Goal: Task Accomplishment & Management: Complete application form

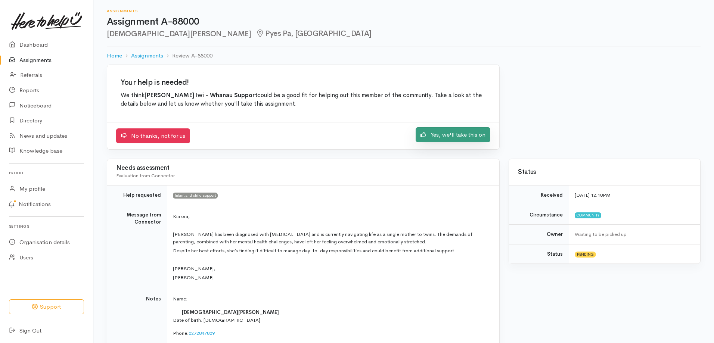
click at [459, 134] on link "Yes, we'll take this on" at bounding box center [452, 134] width 75 height 15
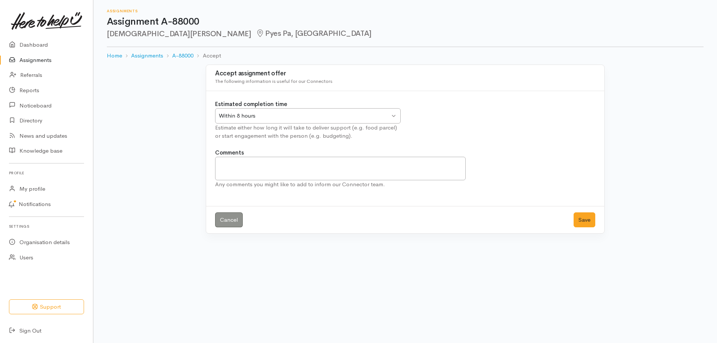
click at [234, 115] on div "Within 8 hours" at bounding box center [304, 116] width 171 height 9
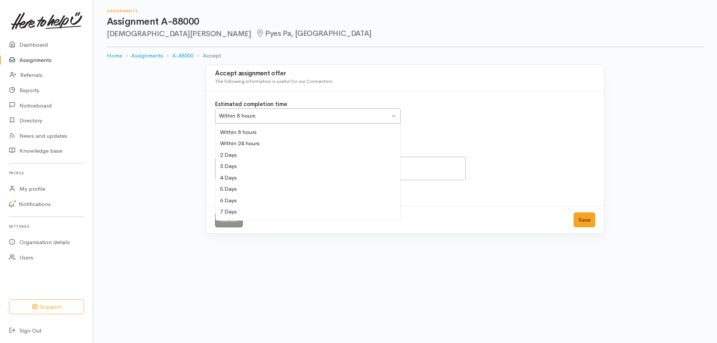
click at [235, 116] on div "Within 8 hours" at bounding box center [304, 116] width 171 height 9
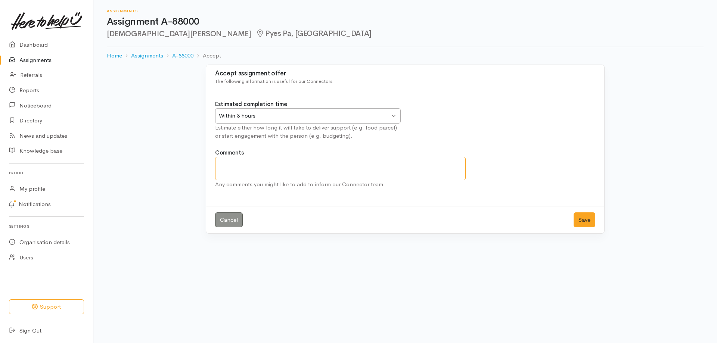
click at [244, 166] on textarea "Comments" at bounding box center [340, 169] width 250 height 24
click at [293, 114] on div "Within 8 hours" at bounding box center [304, 116] width 171 height 9
click at [418, 166] on textarea "Is there any additional information that you can add to this referral such as" at bounding box center [340, 169] width 250 height 24
drag, startPoint x: 415, startPoint y: 163, endPoint x: 339, endPoint y: 163, distance: 76.1
click at [339, 163] on textarea "Is there any additional information that you can add to this referral such as" at bounding box center [340, 169] width 250 height 24
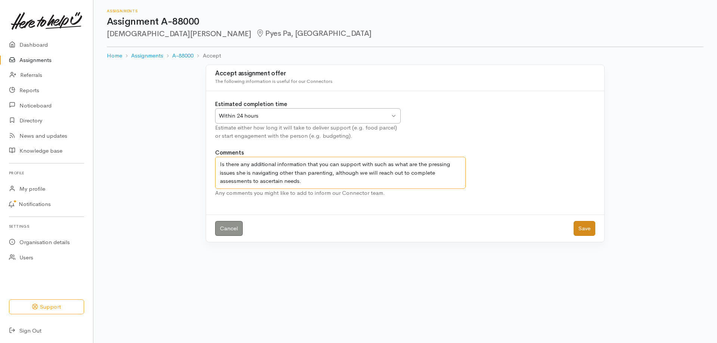
type textarea "Is there any additional information that you can support with such as what are …"
click at [588, 229] on button "Save" at bounding box center [584, 228] width 22 height 15
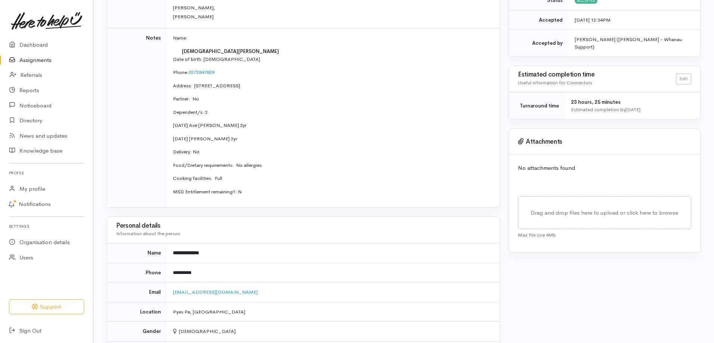
scroll to position [184, 0]
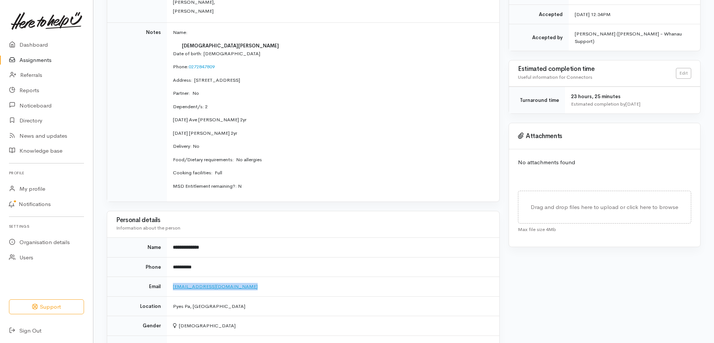
drag, startPoint x: 241, startPoint y: 289, endPoint x: 174, endPoint y: 287, distance: 67.6
click at [174, 287] on td "Kristenleeborell@hotmail.com" at bounding box center [333, 287] width 332 height 20
copy link "Kristenleeborell@hotmail.com"
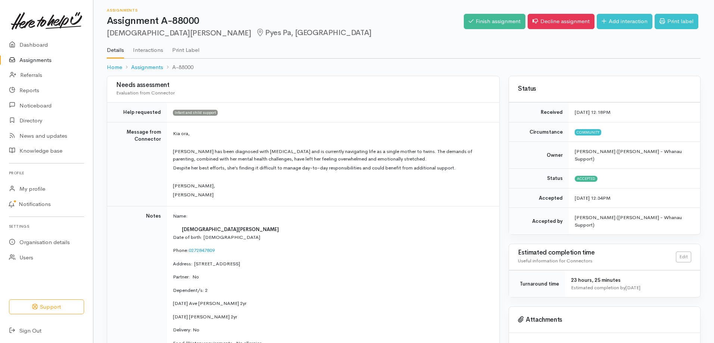
scroll to position [0, 0]
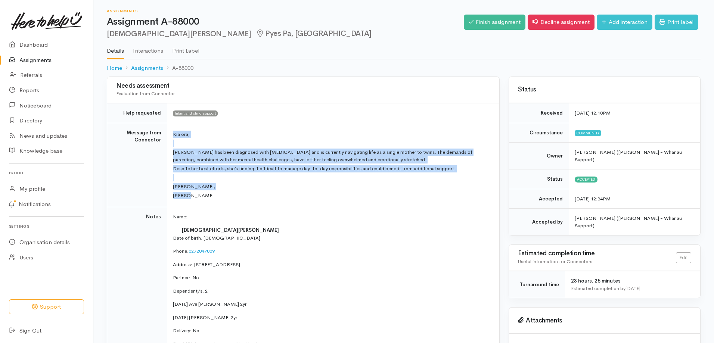
drag, startPoint x: 192, startPoint y: 197, endPoint x: 168, endPoint y: 132, distance: 69.2
click at [168, 132] on td "Kia ora, Kristen has been diagnosed with social anxiety and is currently naviga…" at bounding box center [333, 165] width 332 height 84
copy td "Kia ora, Kristen has been diagnosed with social anxiety and is currently naviga…"
